Goal: Task Accomplishment & Management: Use online tool/utility

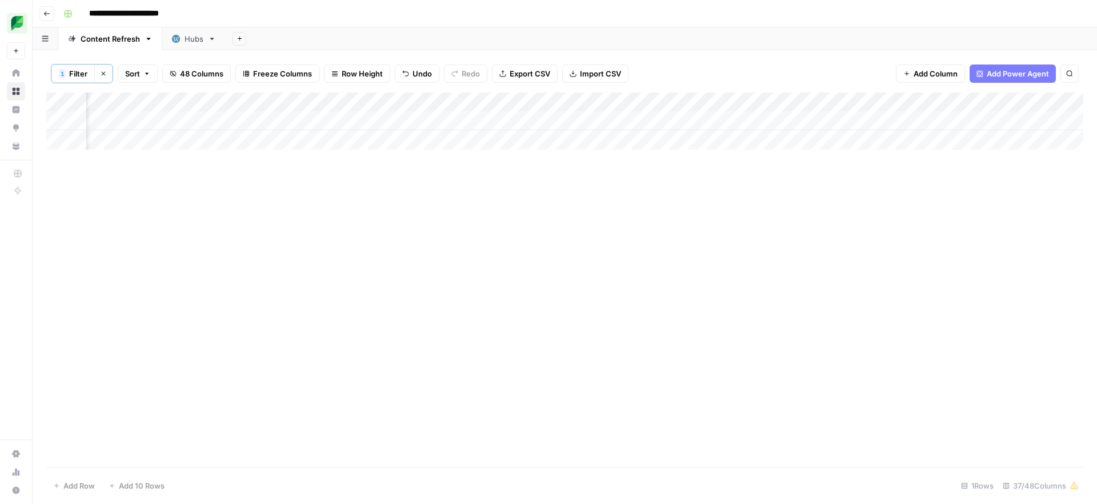
scroll to position [0, 1446]
click at [61, 121] on div "Add Column" at bounding box center [564, 121] width 1037 height 57
click at [117, 119] on div "Add Column" at bounding box center [564, 121] width 1037 height 57
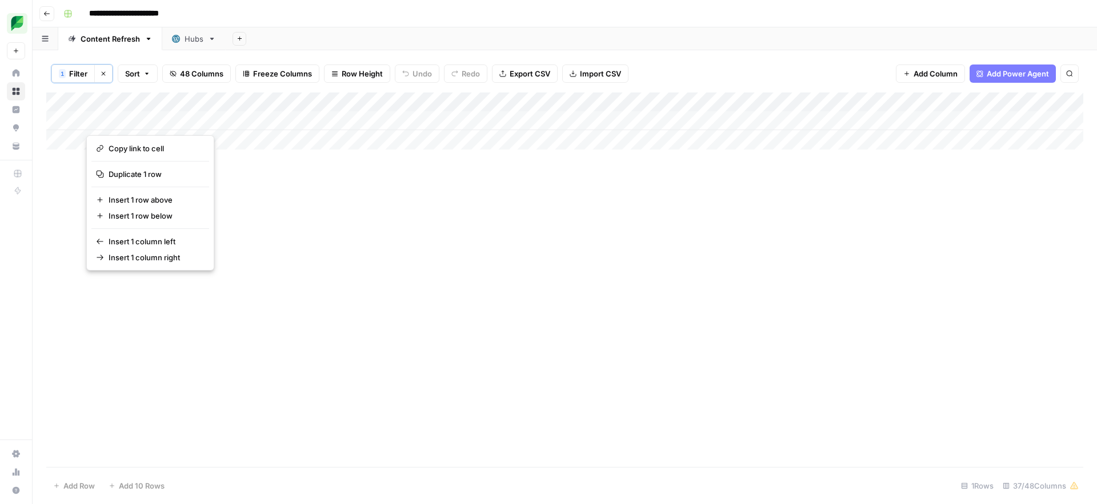
click at [263, 139] on div "Add Column" at bounding box center [564, 121] width 1037 height 57
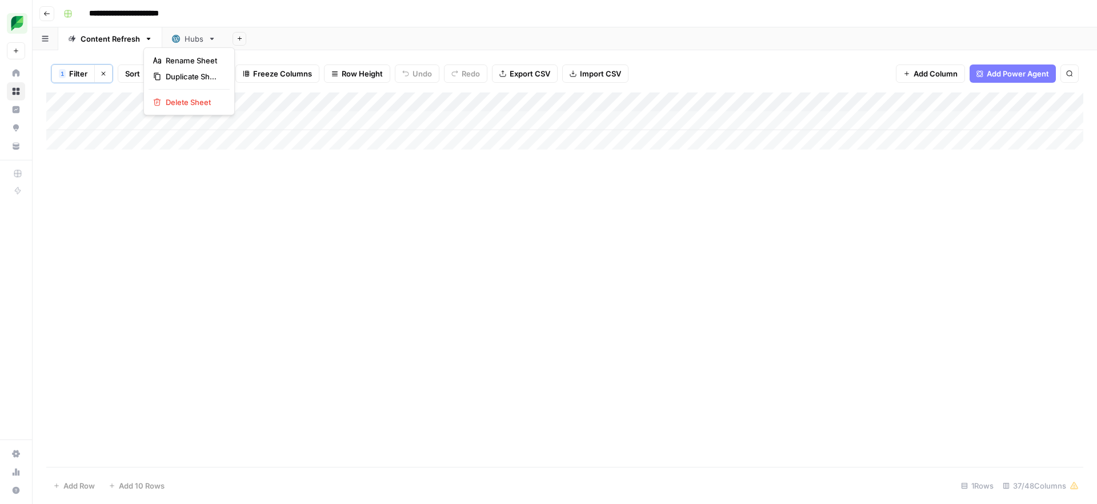
click at [149, 42] on icon "button" at bounding box center [149, 39] width 8 height 8
click at [146, 122] on div "Add Column" at bounding box center [564, 121] width 1037 height 57
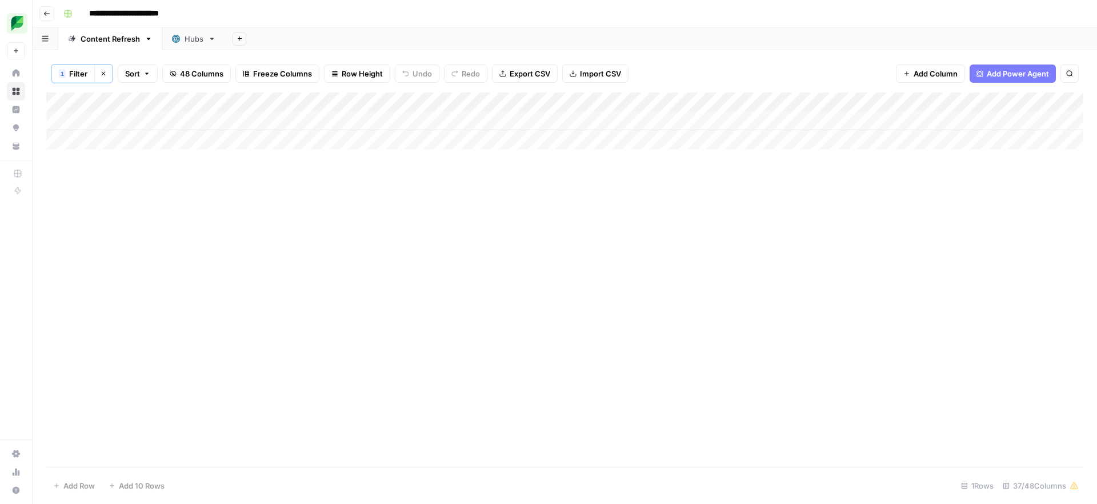
click at [146, 122] on div "Add Column" at bounding box center [564, 121] width 1037 height 57
click at [304, 175] on div "Add Column" at bounding box center [564, 280] width 1037 height 375
